Goal: Information Seeking & Learning: Learn about a topic

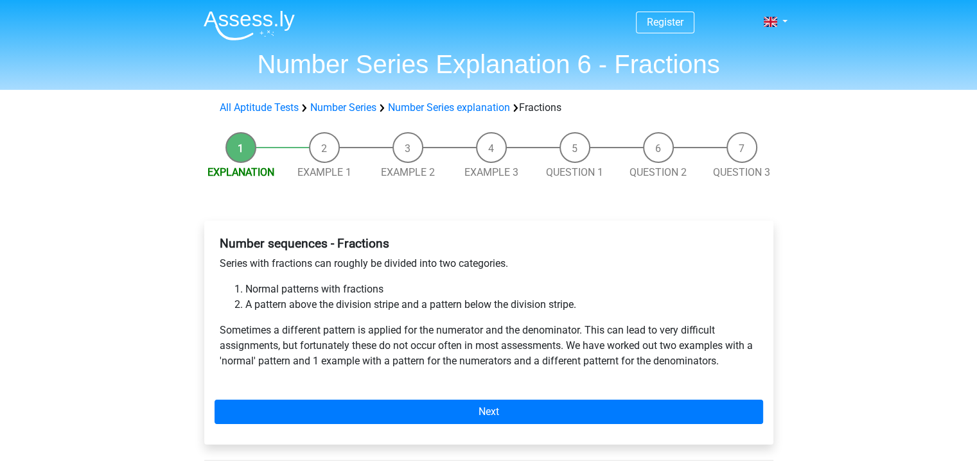
click at [331, 149] on li "Example 1" at bounding box center [324, 156] width 83 height 48
click at [328, 162] on li "Example 1" at bounding box center [324, 156] width 83 height 48
click at [426, 153] on li "Example 2" at bounding box center [407, 156] width 83 height 48
click at [342, 174] on link "Example 1" at bounding box center [324, 172] width 54 height 12
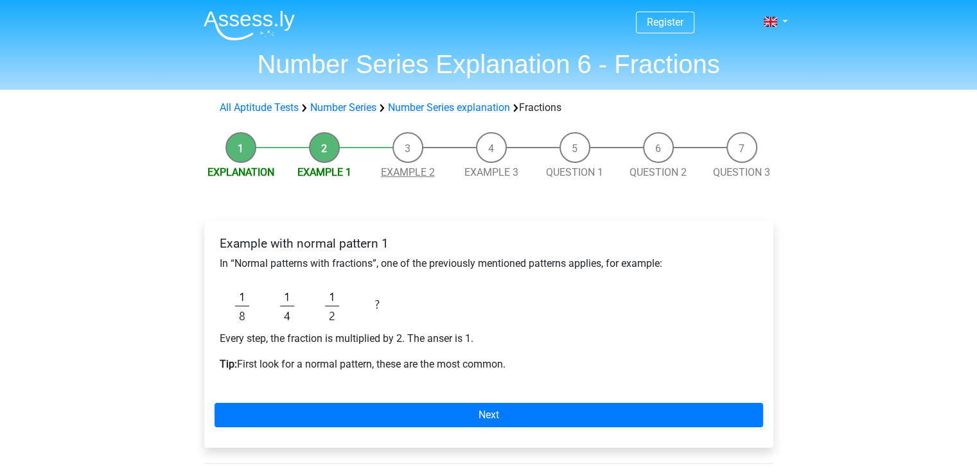
click at [423, 177] on link "Example 2" at bounding box center [408, 172] width 54 height 12
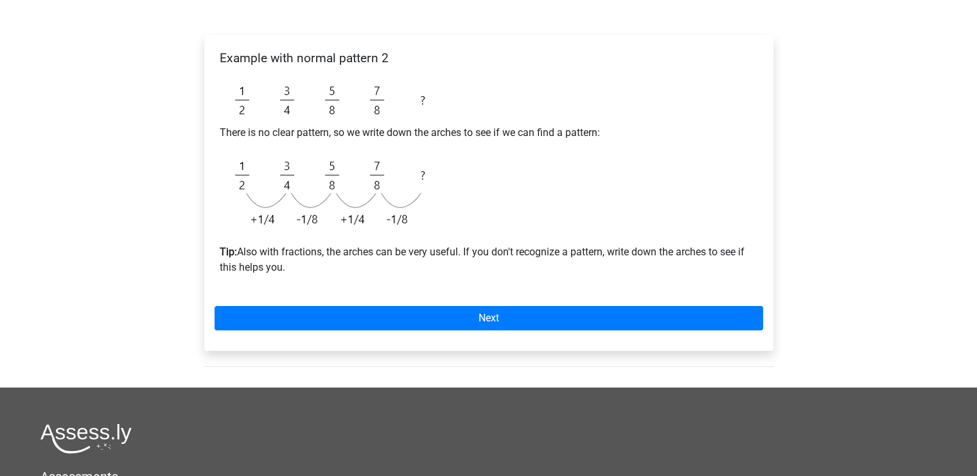
scroll to position [64, 0]
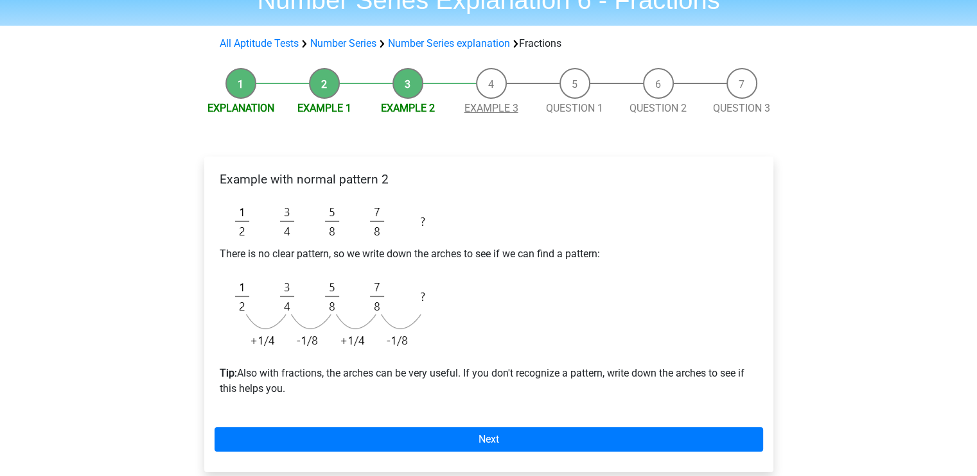
click at [488, 105] on link "Example 3" at bounding box center [491, 108] width 54 height 12
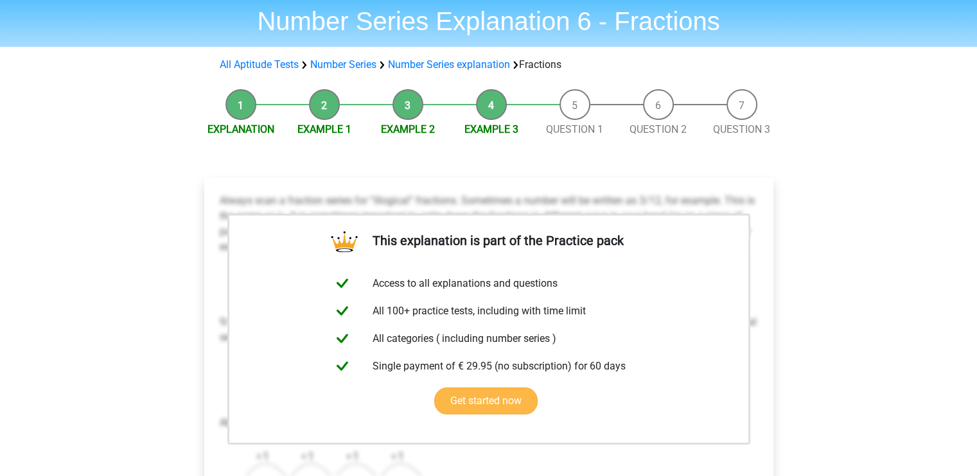
scroll to position [128, 0]
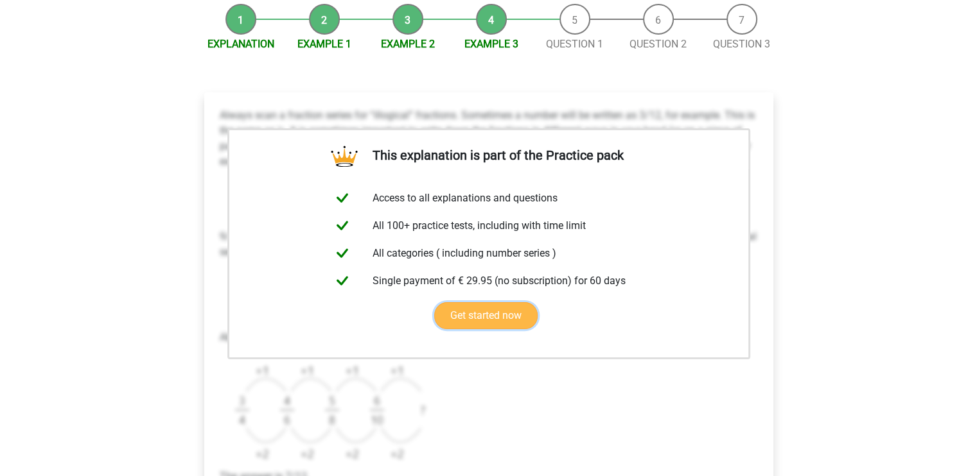
click at [503, 302] on link "Get started now" at bounding box center [485, 315] width 103 height 27
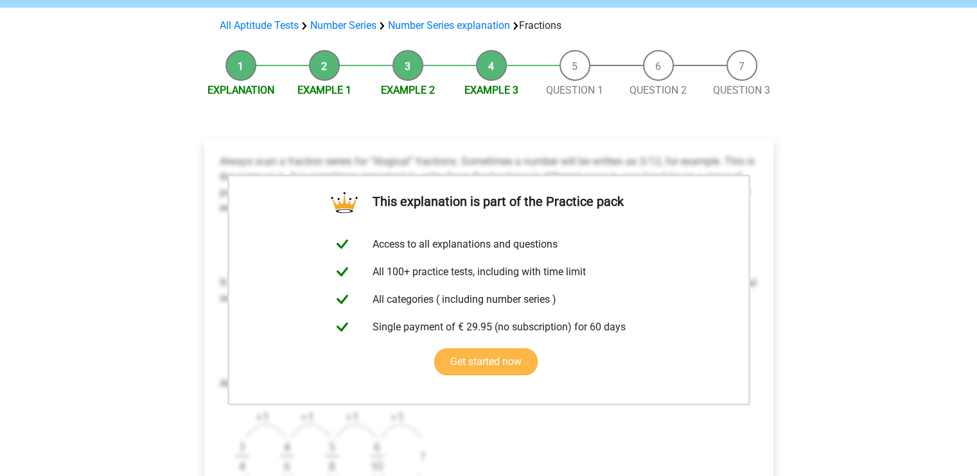
scroll to position [64, 0]
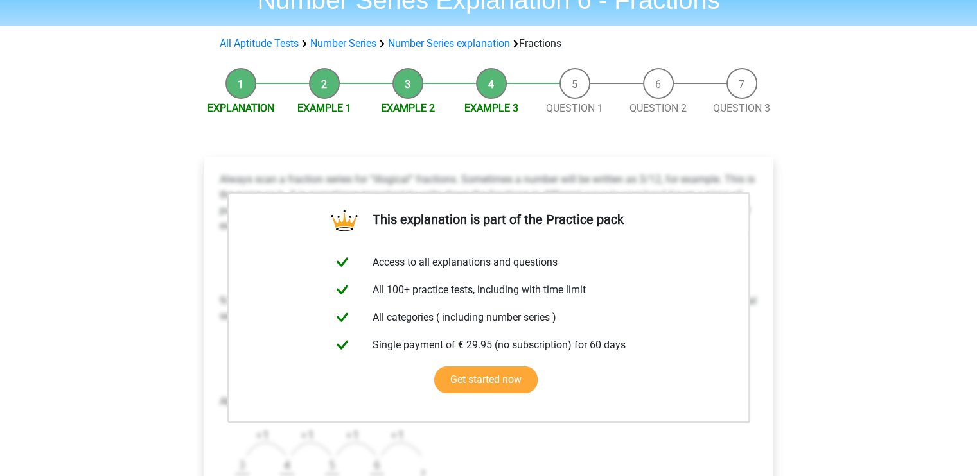
click at [553, 100] on li "Question 1" at bounding box center [574, 92] width 83 height 48
click at [555, 105] on link "Question 1" at bounding box center [574, 108] width 57 height 12
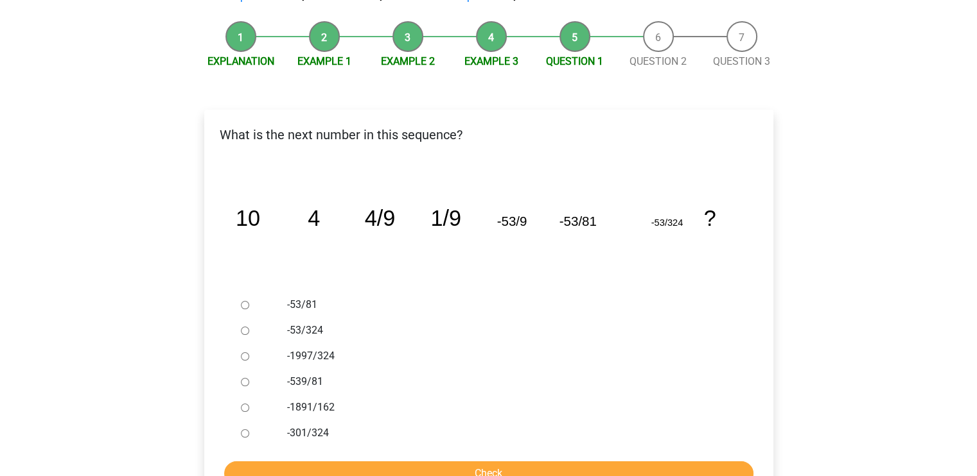
scroll to position [128, 0]
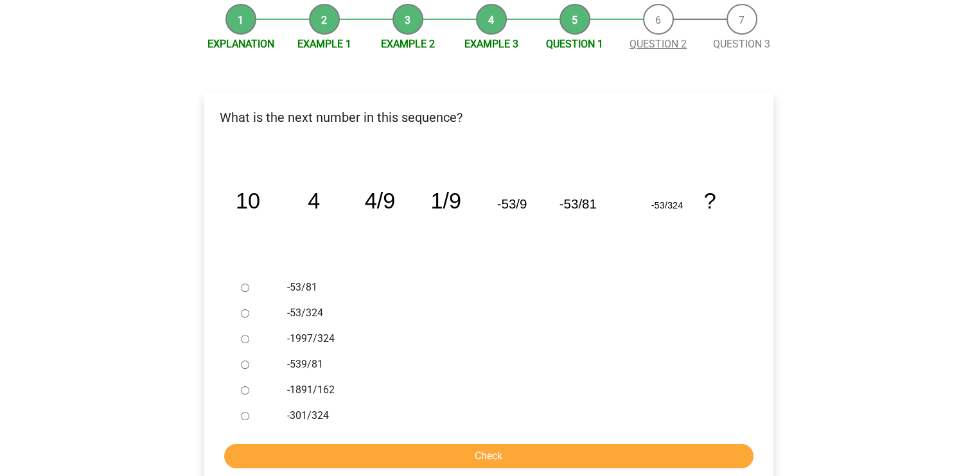
click at [662, 43] on link "Question 2" at bounding box center [657, 44] width 57 height 12
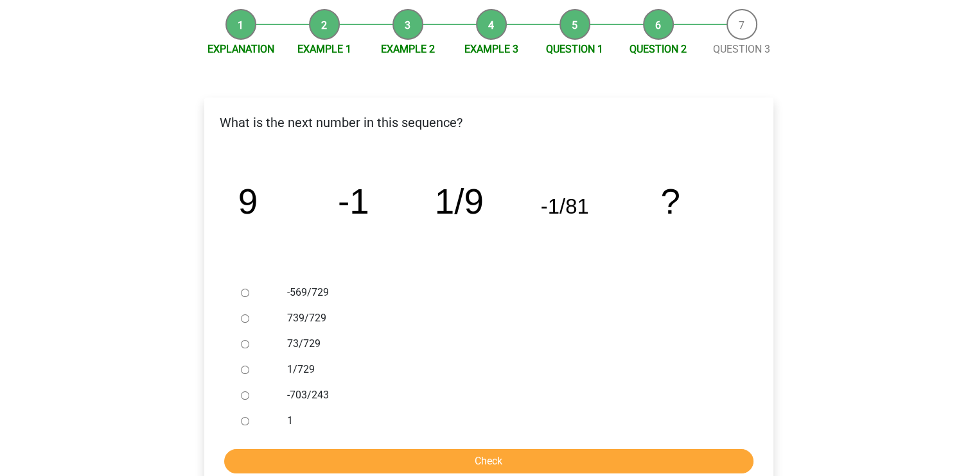
scroll to position [128, 0]
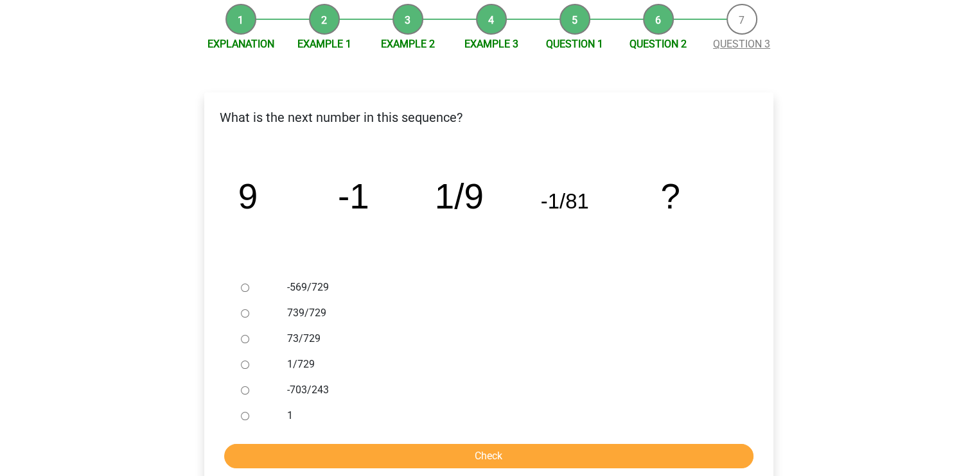
click at [718, 47] on link "Question 3" at bounding box center [741, 44] width 57 height 12
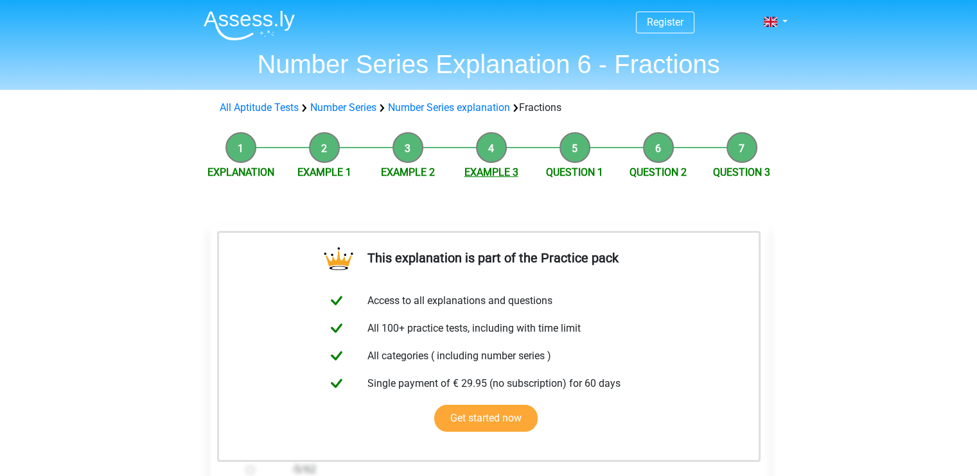
click at [501, 174] on link "Example 3" at bounding box center [491, 172] width 54 height 12
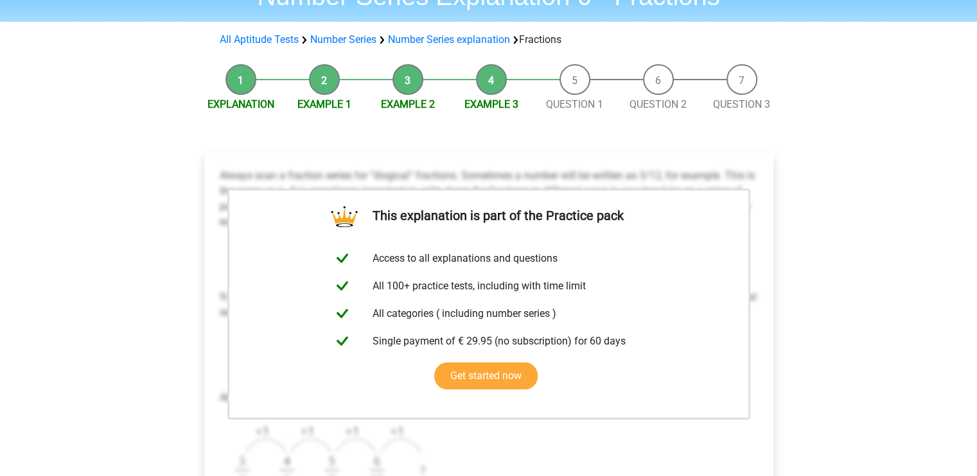
scroll to position [64, 0]
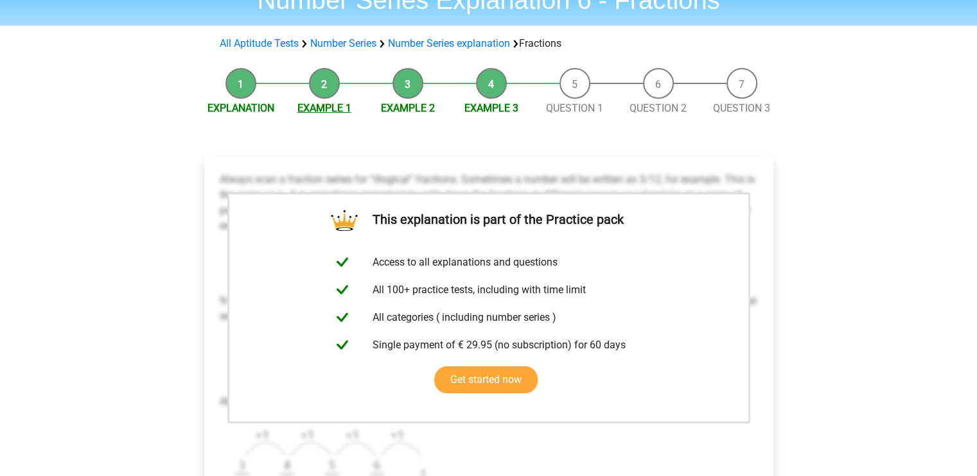
click at [319, 107] on link "Example 1" at bounding box center [324, 108] width 54 height 12
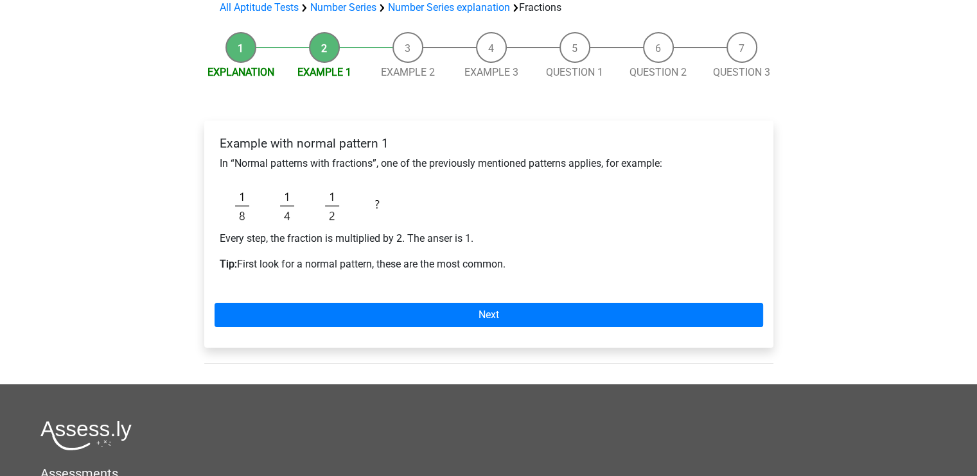
scroll to position [64, 0]
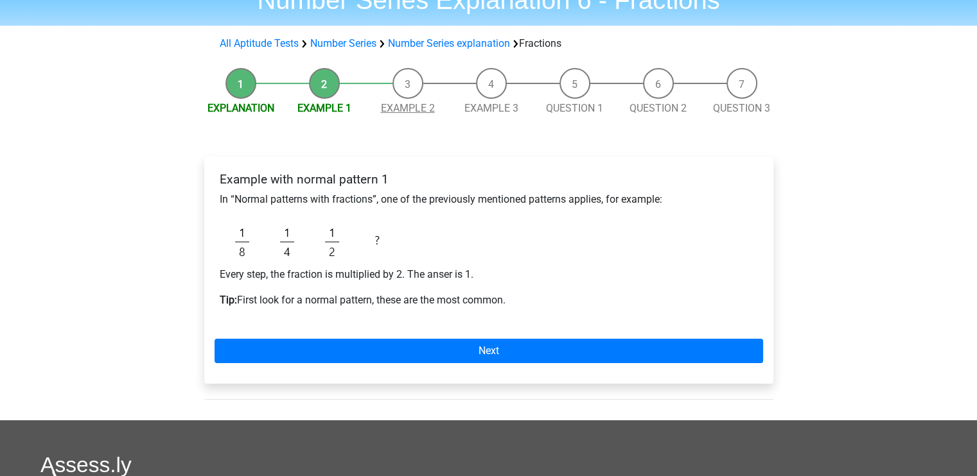
click at [403, 108] on link "Example 2" at bounding box center [408, 108] width 54 height 12
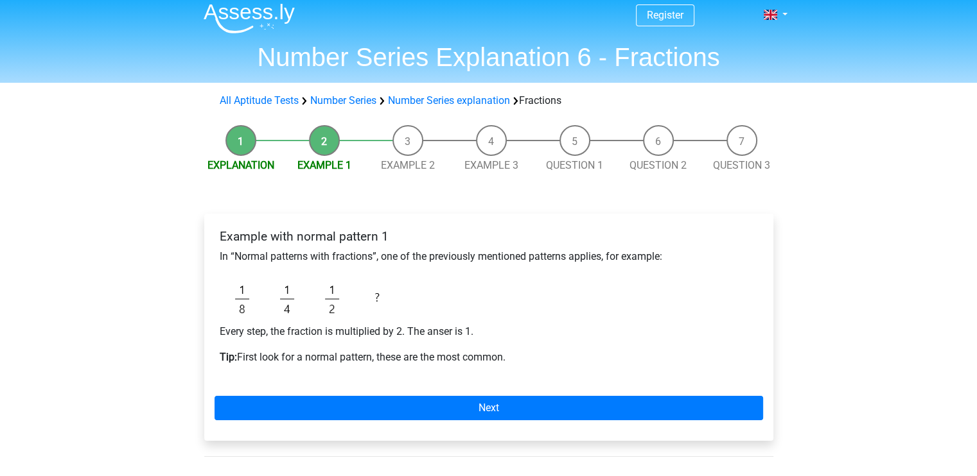
scroll to position [0, 0]
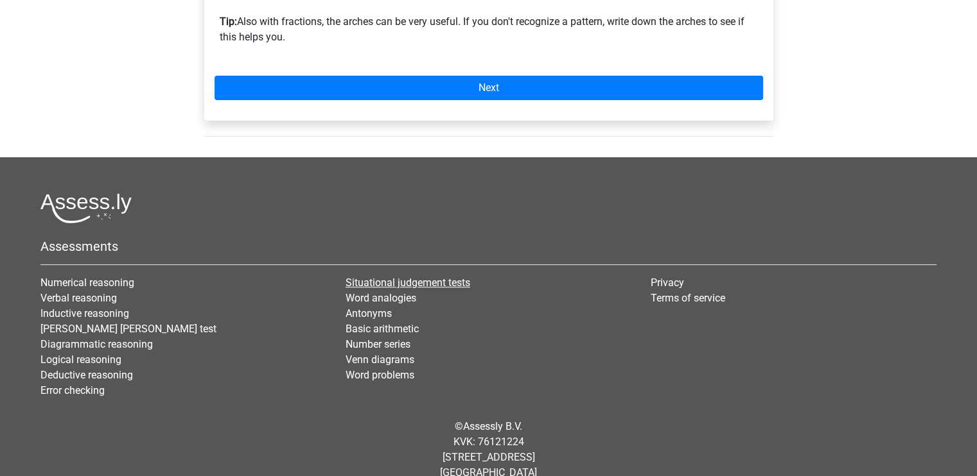
scroll to position [243, 0]
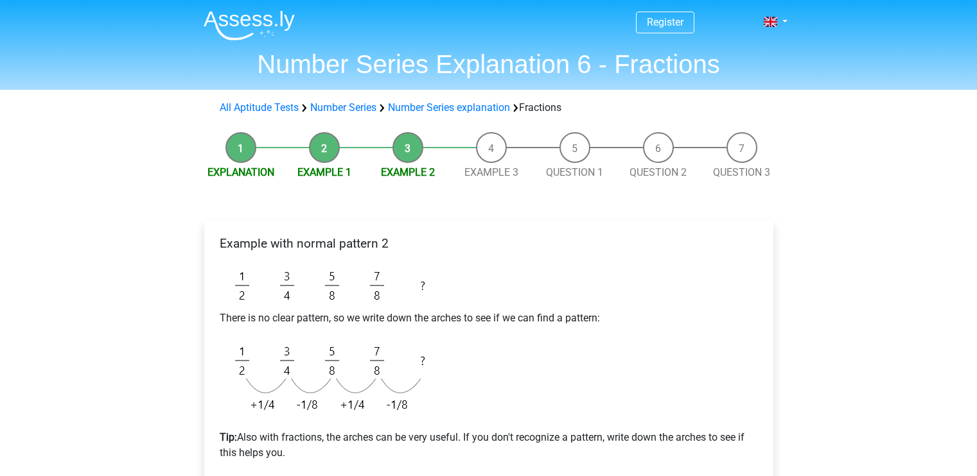
scroll to position [64, 0]
